Goal: Task Accomplishment & Management: Manage account settings

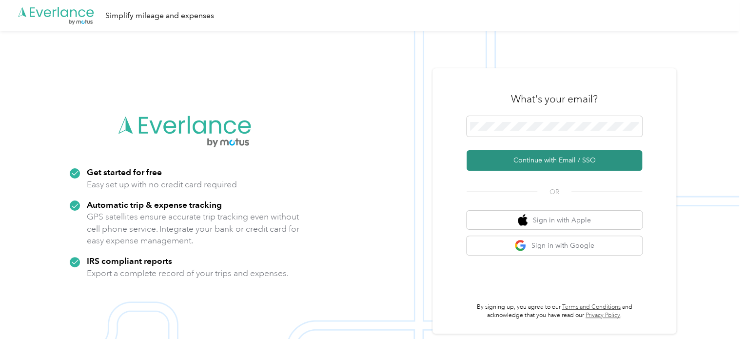
click at [542, 166] on button "Continue with Email / SSO" at bounding box center [553, 160] width 175 height 20
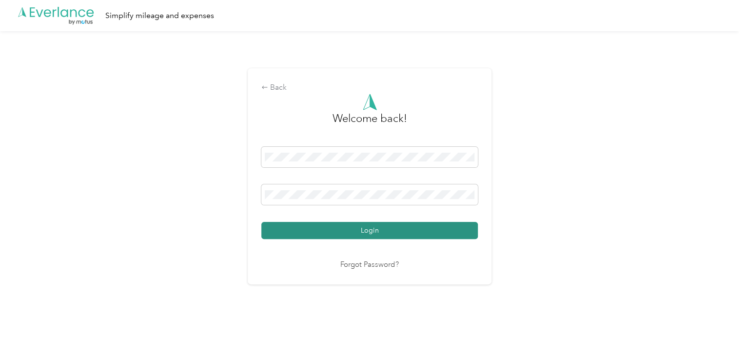
click at [368, 234] on button "Login" at bounding box center [369, 230] width 216 height 17
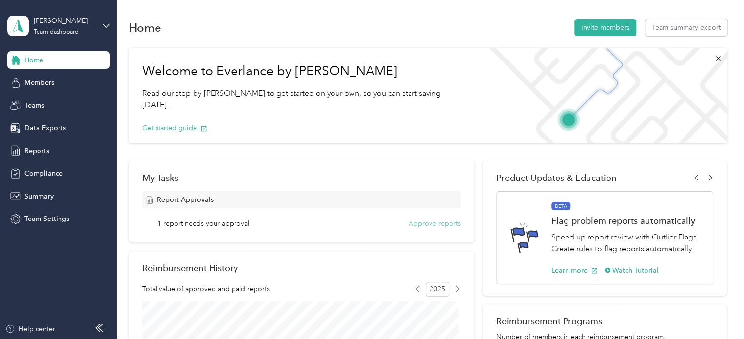
click at [429, 224] on button "Approve reports" at bounding box center [434, 223] width 52 height 10
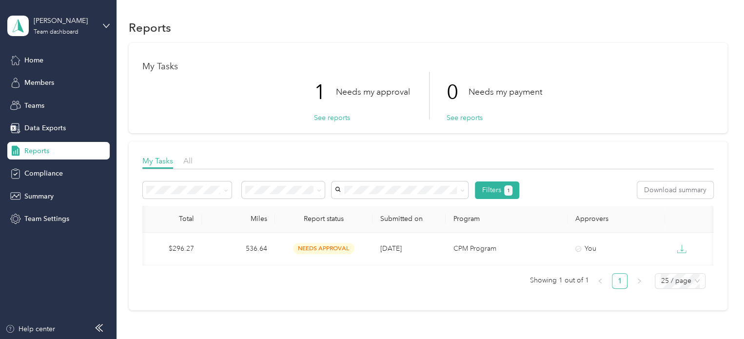
scroll to position [0, 85]
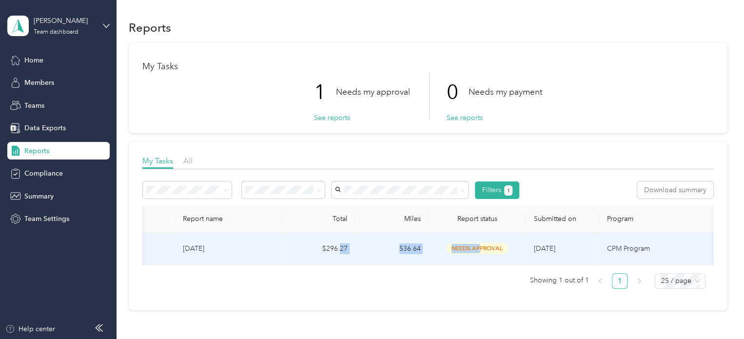
drag, startPoint x: 479, startPoint y: 258, endPoint x: 339, endPoint y: 260, distance: 140.4
click at [339, 260] on tr "[PERSON_NAME] [DATE] $296.27 536.64 needs approval [DATE] CPM Program You" at bounding box center [462, 248] width 810 height 33
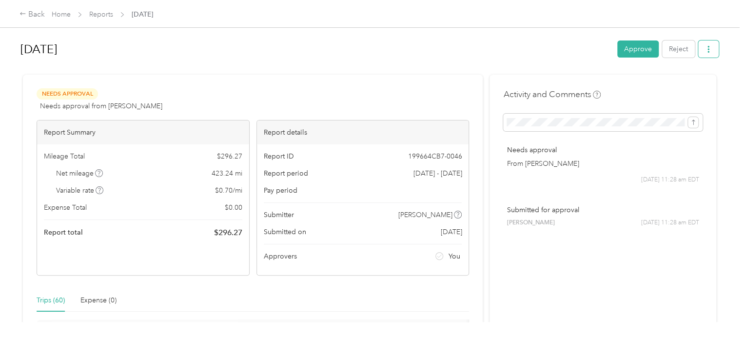
click at [707, 46] on icon "button" at bounding box center [708, 49] width 2 height 7
click at [63, 16] on link "Home" at bounding box center [61, 14] width 19 height 8
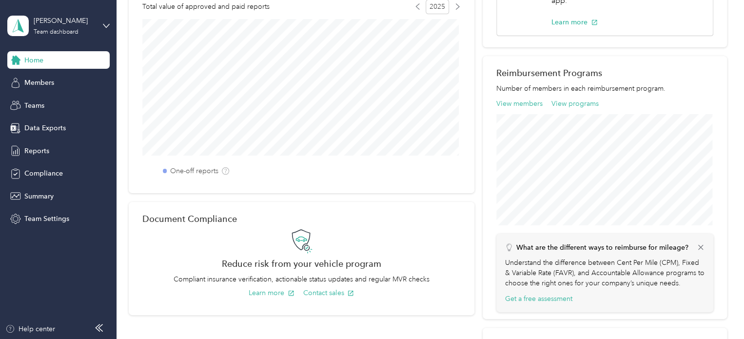
scroll to position [249, 0]
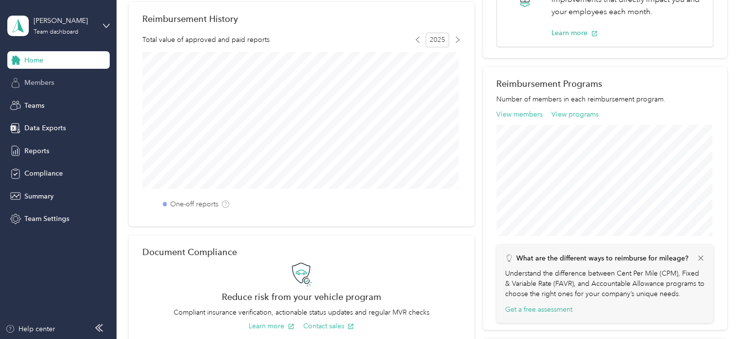
click at [36, 84] on span "Members" at bounding box center [39, 82] width 30 height 10
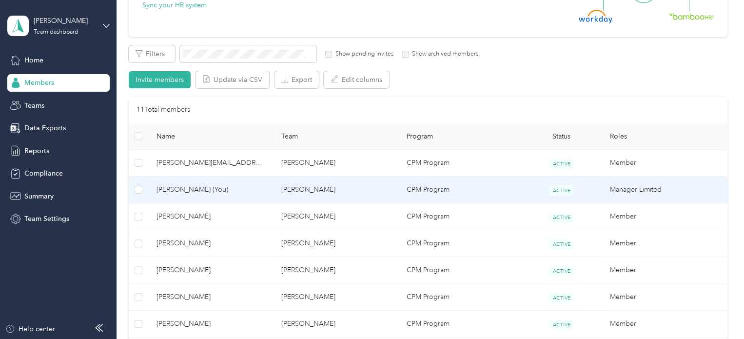
scroll to position [271, 0]
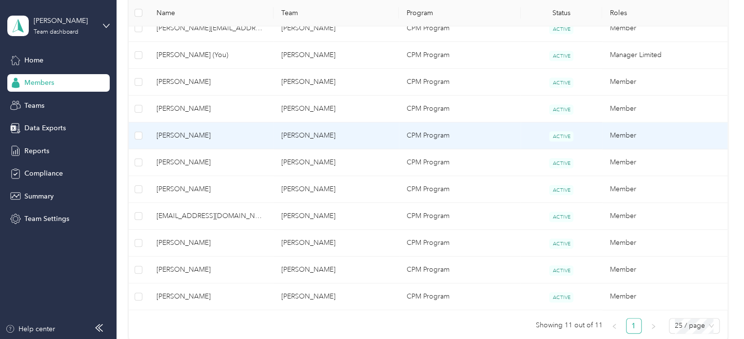
click at [362, 139] on td "[PERSON_NAME]" at bounding box center [335, 135] width 125 height 27
click at [362, 338] on div "Drag to resize Click to close Loading member data" at bounding box center [369, 339] width 739 height 0
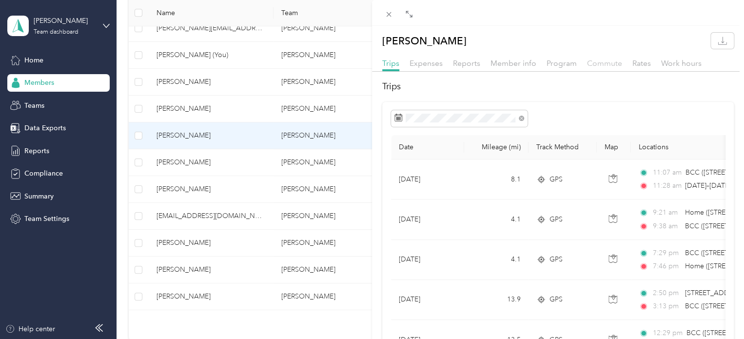
click at [593, 62] on span "Commute" at bounding box center [604, 62] width 35 height 9
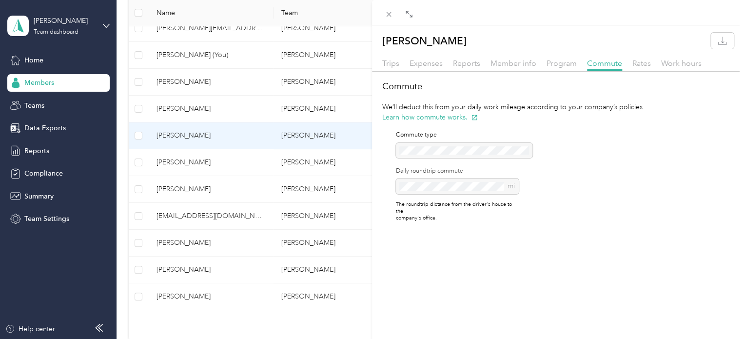
click at [597, 202] on div "Commute We’ll deduct this from your daily work mileage according to your compan…" at bounding box center [558, 155] width 372 height 150
click at [35, 153] on div "[PERSON_NAME] Trips Expenses Reports Member info Program Commute Rates Work hou…" at bounding box center [372, 169] width 744 height 339
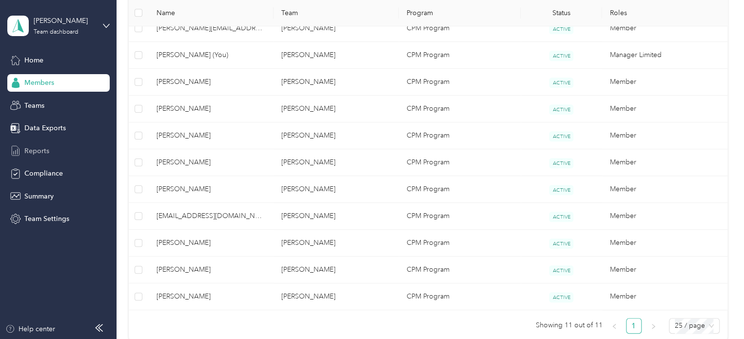
click at [41, 153] on span "Reports" at bounding box center [36, 151] width 25 height 10
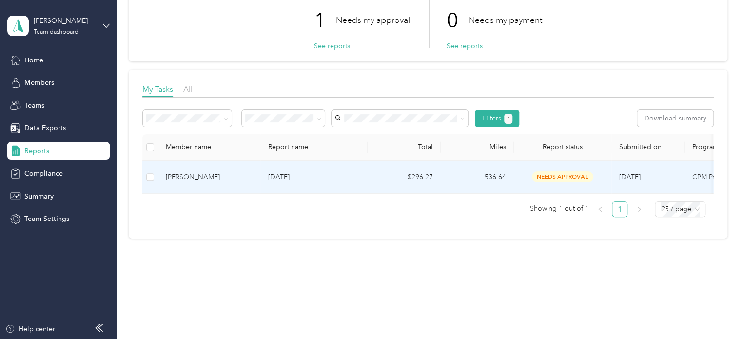
click at [346, 177] on td "[DATE]" at bounding box center [313, 177] width 107 height 33
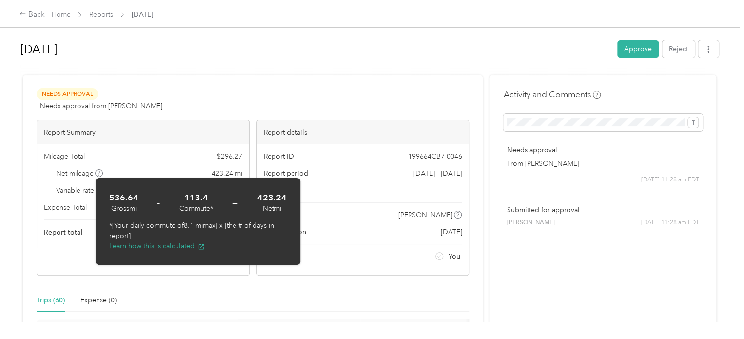
click at [388, 48] on h1 "[DATE]" at bounding box center [315, 49] width 590 height 23
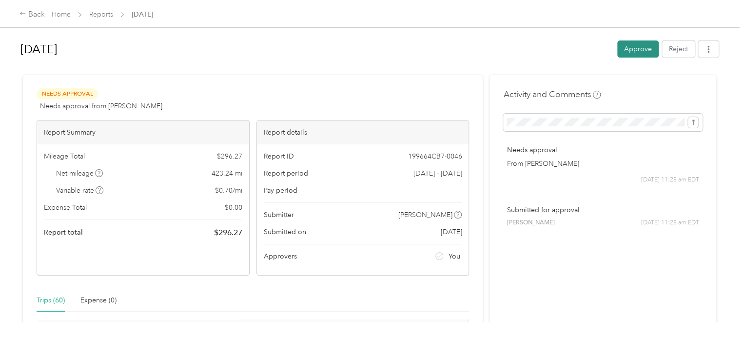
click at [643, 51] on button "Approve" at bounding box center [637, 48] width 41 height 17
